Goal: Task Accomplishment & Management: Complete application form

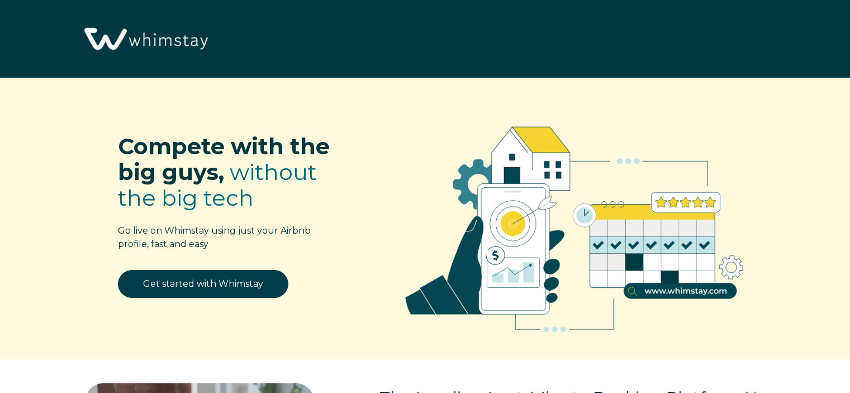
select select "US"
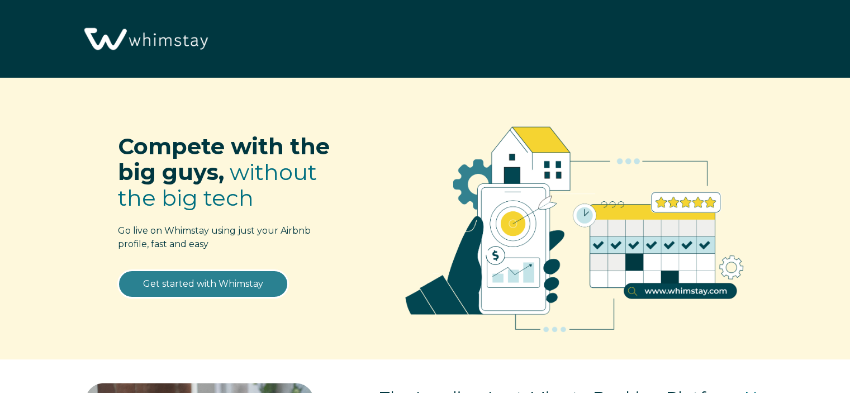
click at [214, 284] on link "Get started with Whimstay" at bounding box center [203, 284] width 170 height 28
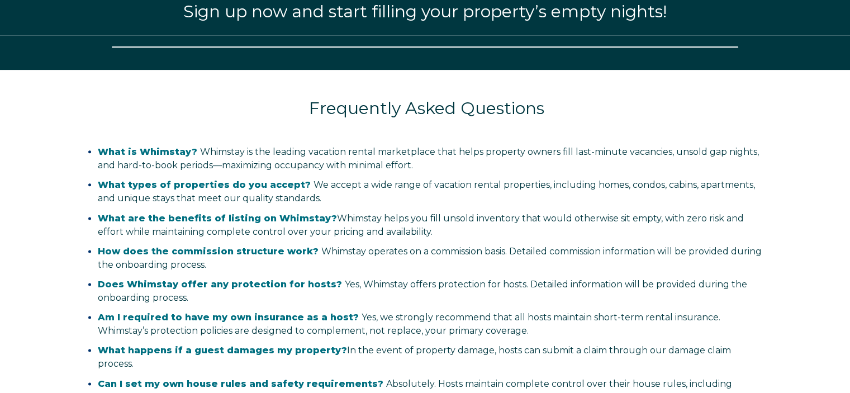
select select "US"
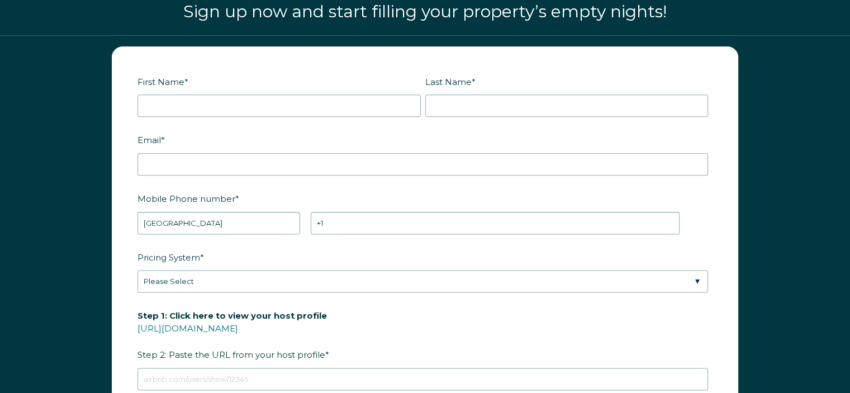
scroll to position [1381, 0]
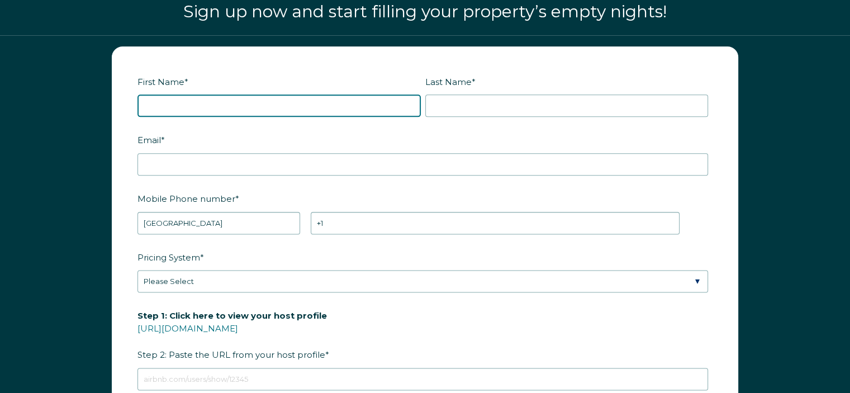
click at [255, 99] on input "First Name *" at bounding box center [278, 105] width 283 height 22
type input "Jo"
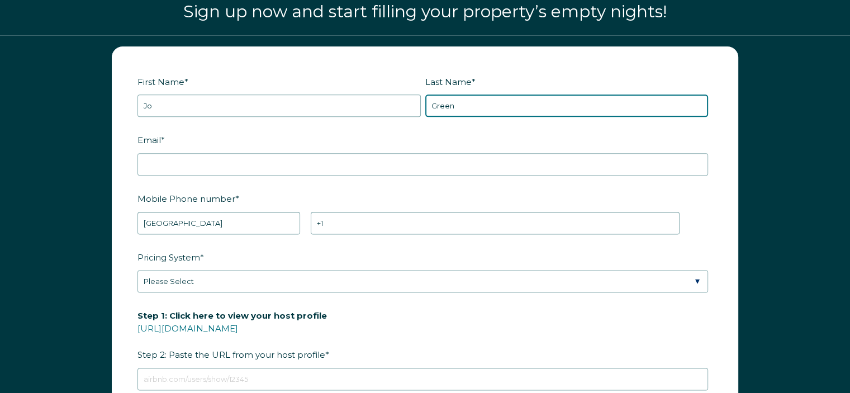
type input "[PERSON_NAME]"
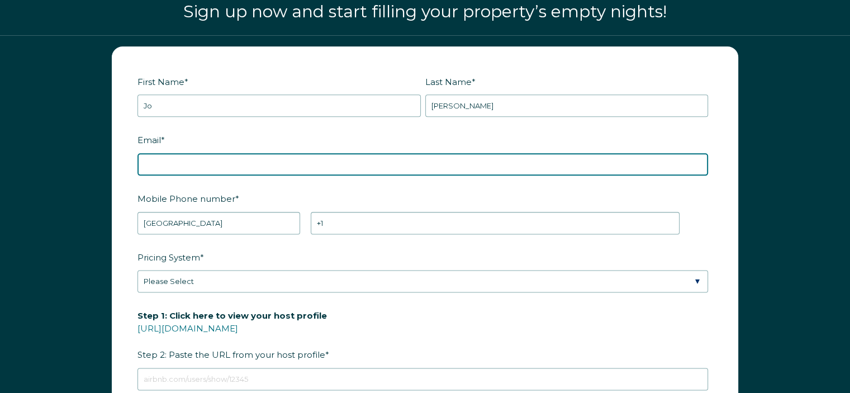
type input "[EMAIL_ADDRESS][DOMAIN_NAME]"
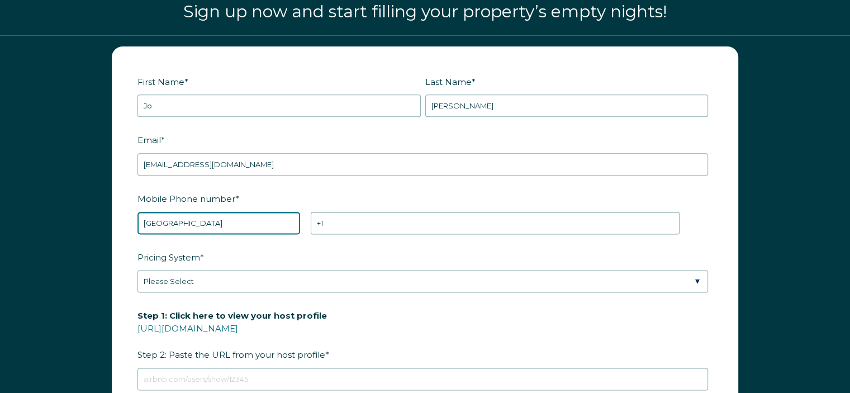
click at [217, 218] on select "* [GEOGRAPHIC_DATA] (‫[GEOGRAPHIC_DATA]‬‎) [GEOGRAPHIC_DATA] ([GEOGRAPHIC_DATA]…" at bounding box center [218, 223] width 163 height 22
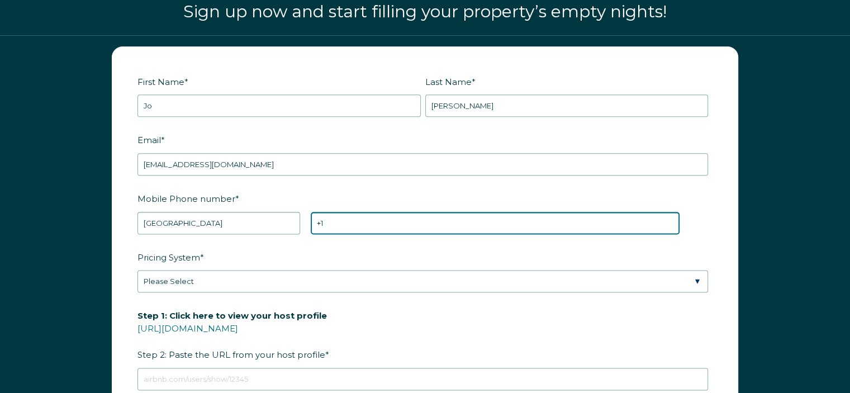
click at [347, 215] on input "+1" at bounding box center [495, 223] width 369 height 22
type input "[PHONE_NUMBER]"
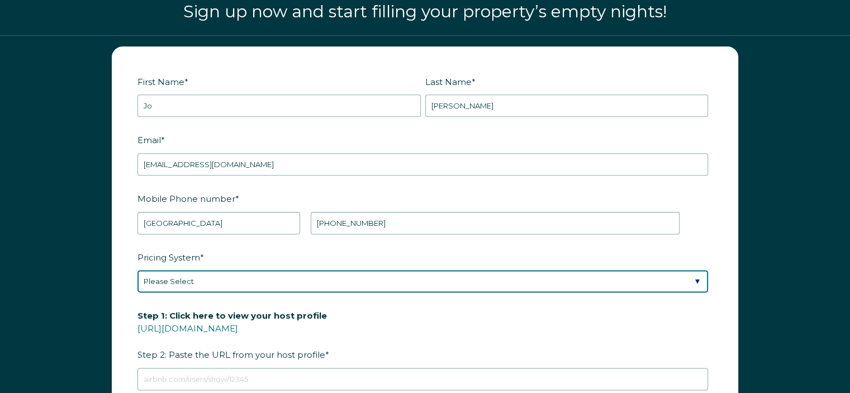
click at [281, 280] on select "Please Select Manual Airbnb Smart Pricing PriceLabs Wheelhouse Beyond Pricing 3…" at bounding box center [422, 281] width 570 height 22
select select "Airbnb Smart Pricing"
click at [137, 270] on select "Please Select Manual Airbnb Smart Pricing PriceLabs Wheelhouse Beyond Pricing 3…" at bounding box center [422, 281] width 570 height 22
